Goal: Task Accomplishment & Management: Use online tool/utility

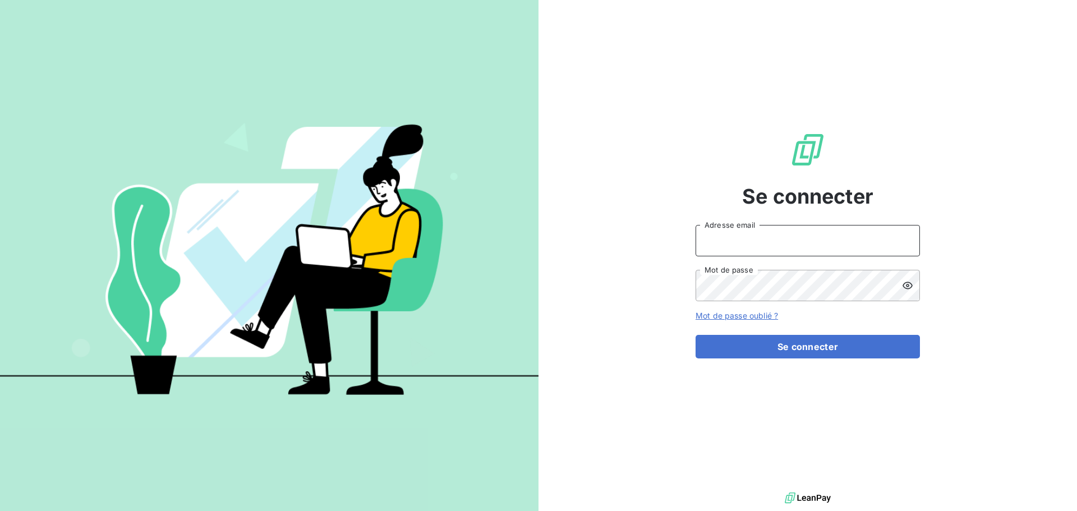
type input "[PERSON_NAME][EMAIL_ADDRESS][PERSON_NAME][DOMAIN_NAME]"
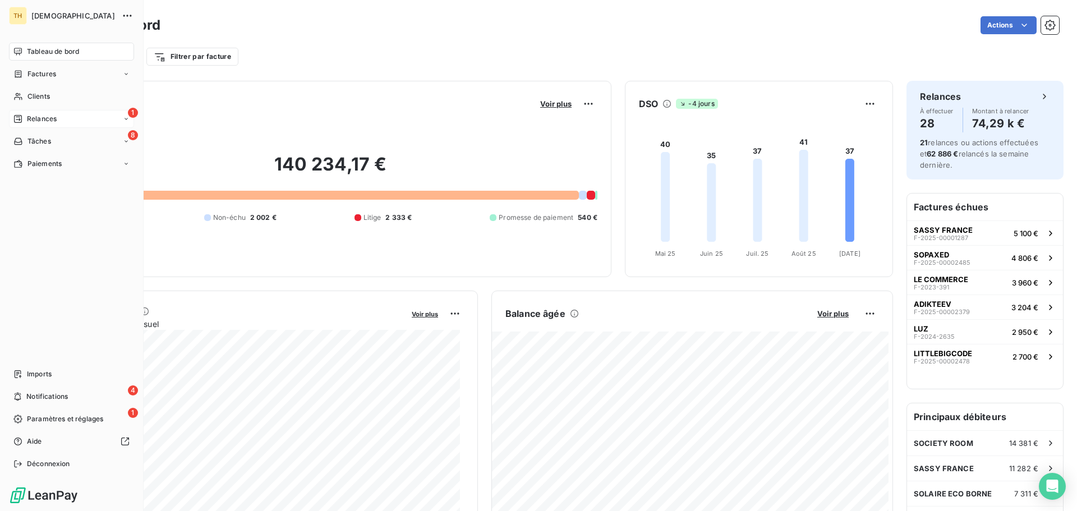
click at [47, 117] on span "Relances" at bounding box center [42, 119] width 30 height 10
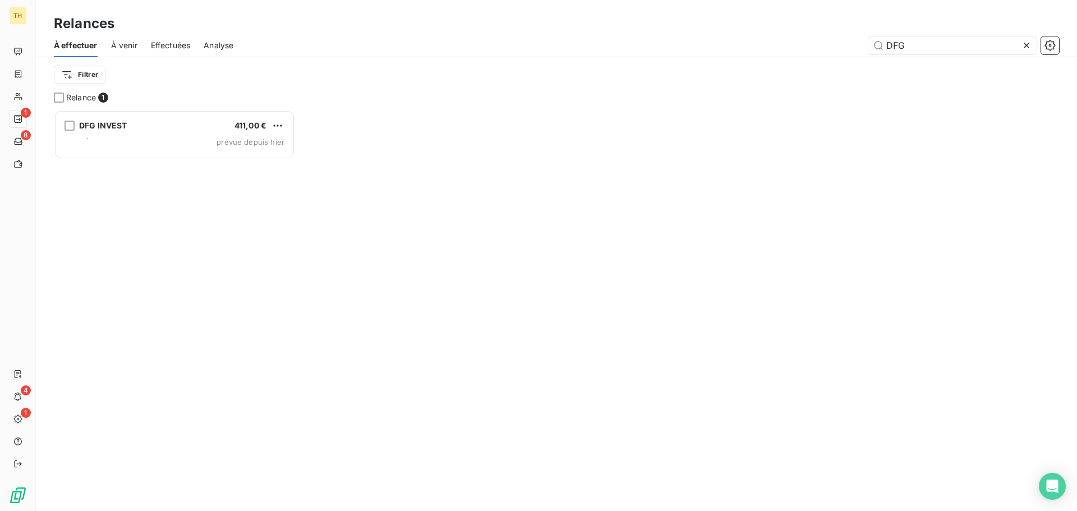
scroll to position [393, 233]
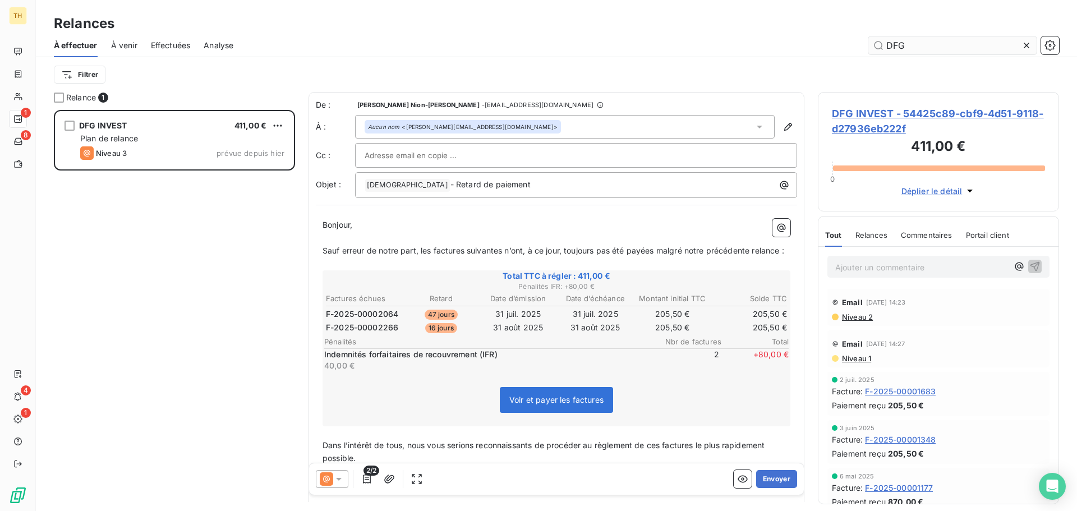
click at [916, 48] on input "DFG" at bounding box center [952, 45] width 168 height 18
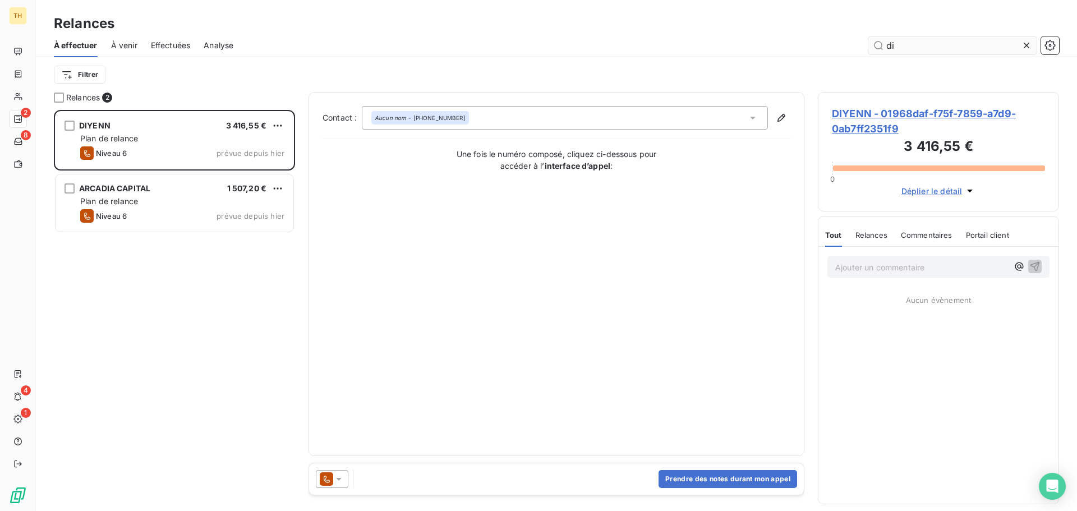
scroll to position [393, 233]
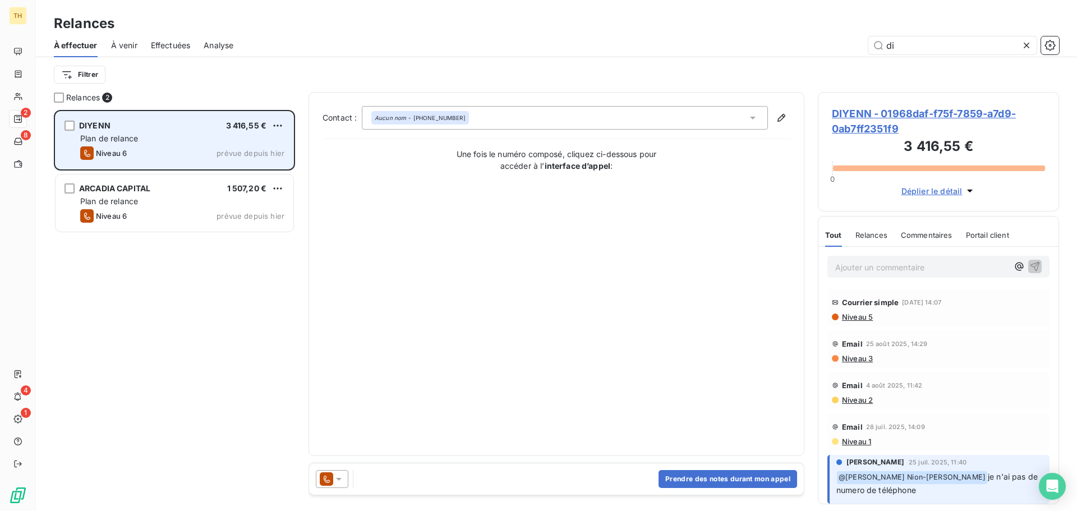
type input "di"
click at [204, 141] on div "Plan de relance" at bounding box center [182, 138] width 204 height 11
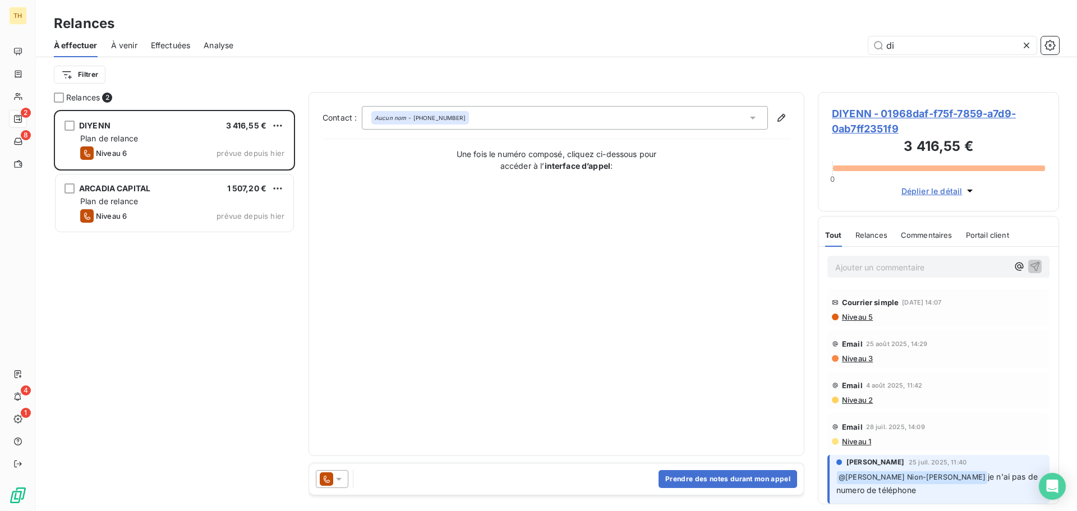
click at [335, 483] on icon at bounding box center [338, 478] width 11 height 11
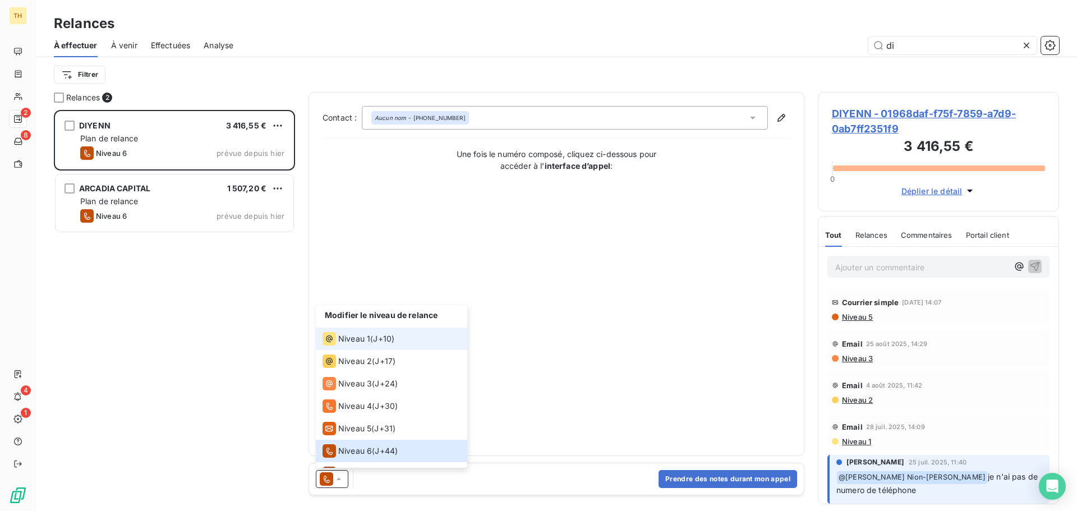
click at [365, 339] on span "Niveau 1" at bounding box center [354, 338] width 32 height 11
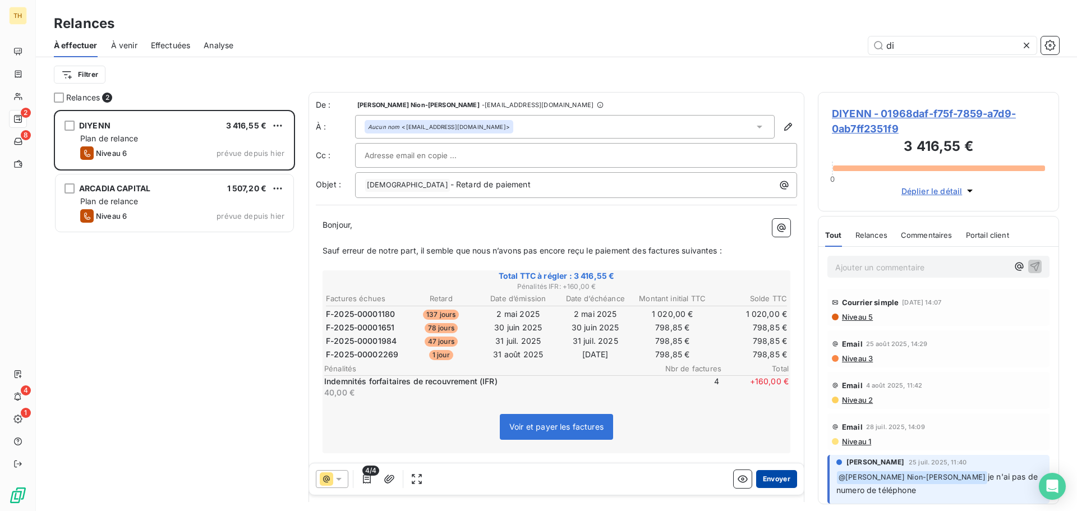
click at [770, 480] on button "Envoyer" at bounding box center [776, 479] width 41 height 18
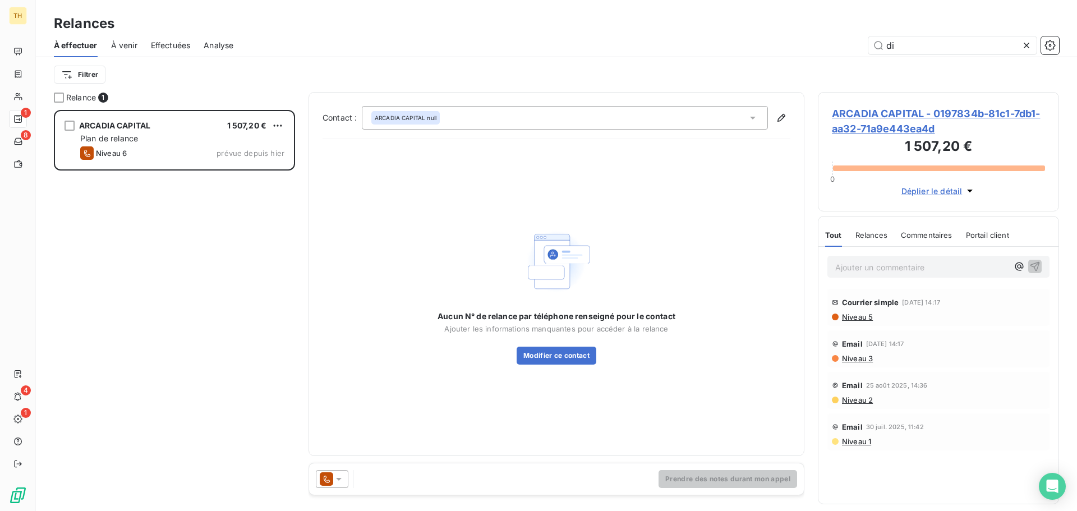
click at [1022, 47] on icon at bounding box center [1026, 45] width 11 height 11
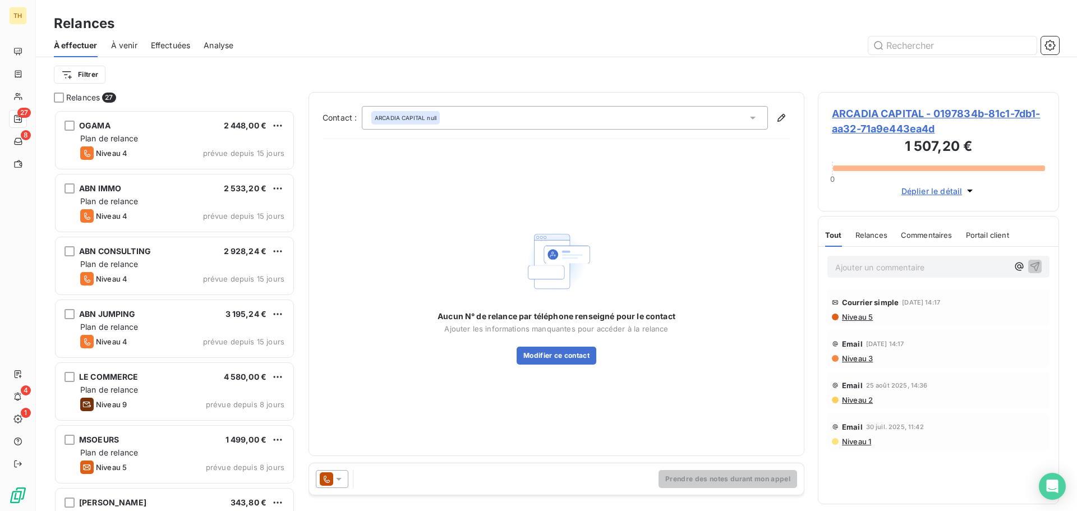
scroll to position [393, 233]
